Goal: Task Accomplishment & Management: Complete application form

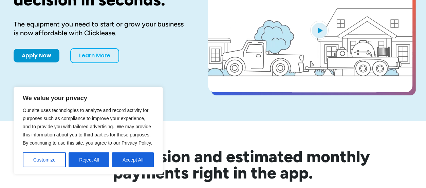
scroll to position [102, 0]
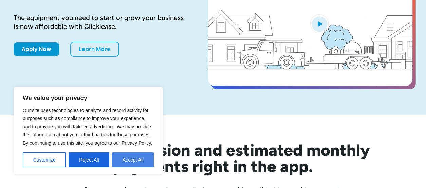
click at [125, 158] on button "Accept All" at bounding box center [133, 160] width 42 height 15
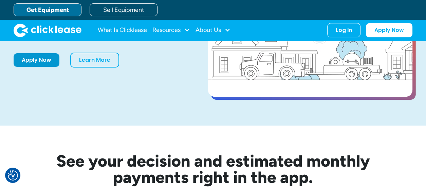
scroll to position [0, 0]
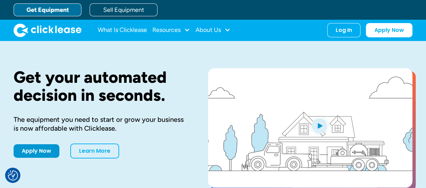
click at [56, 8] on link "Get Equipment" at bounding box center [48, 9] width 68 height 13
